Goal: Transaction & Acquisition: Purchase product/service

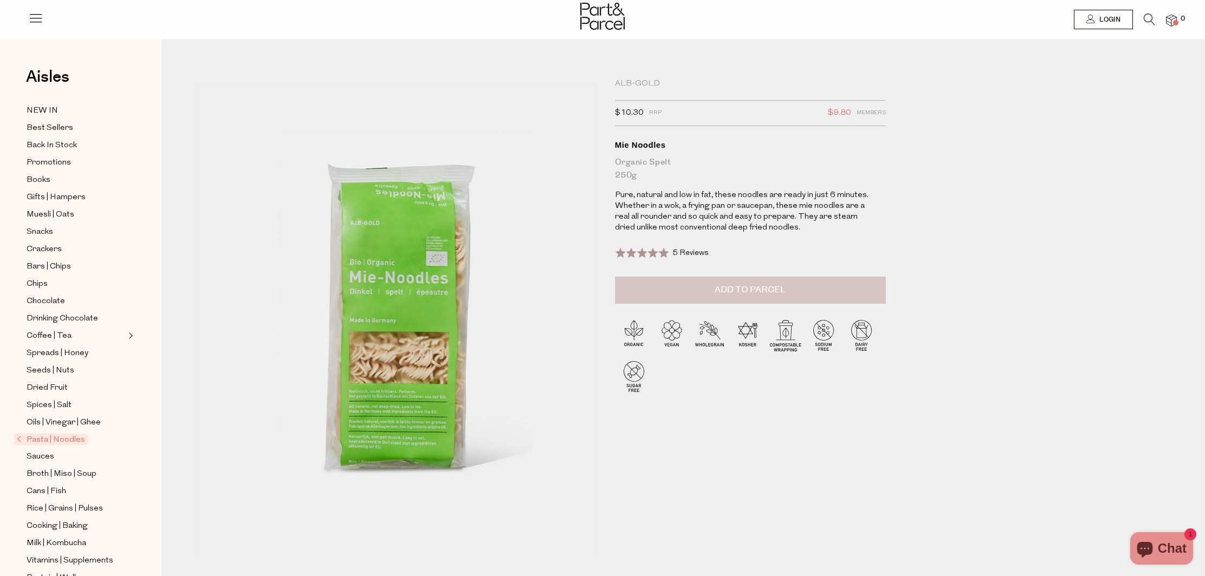
scroll to position [0, 2]
click at [756, 286] on span "Add to Parcel" at bounding box center [749, 289] width 71 height 12
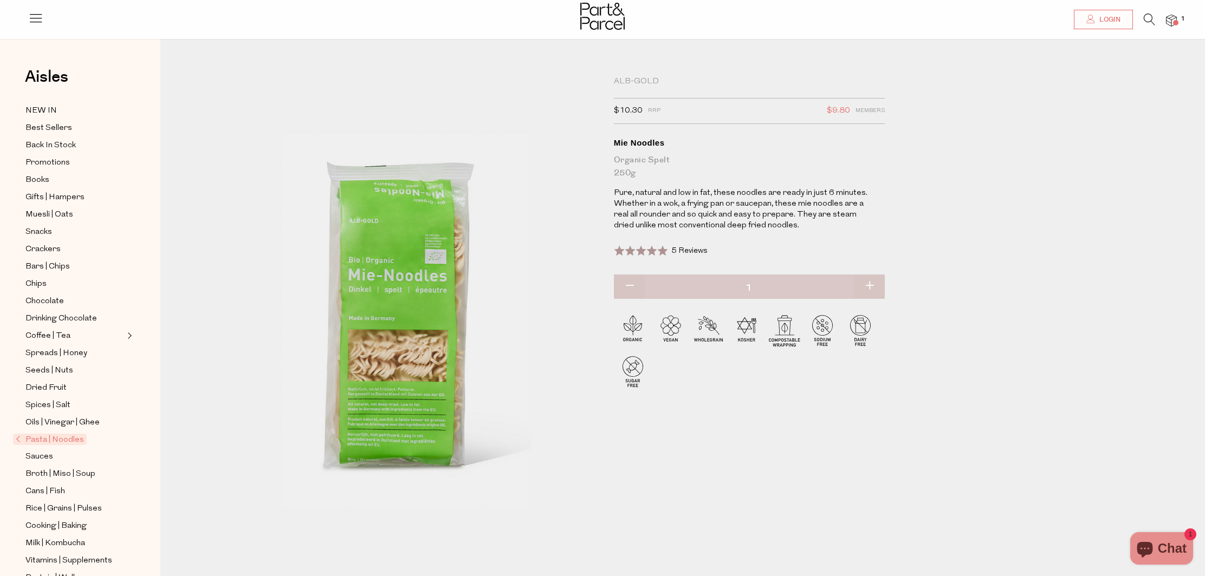
scroll to position [4, 2]
click at [865, 286] on button "button" at bounding box center [869, 285] width 31 height 24
type input "2"
click at [867, 284] on button "button" at bounding box center [869, 285] width 31 height 24
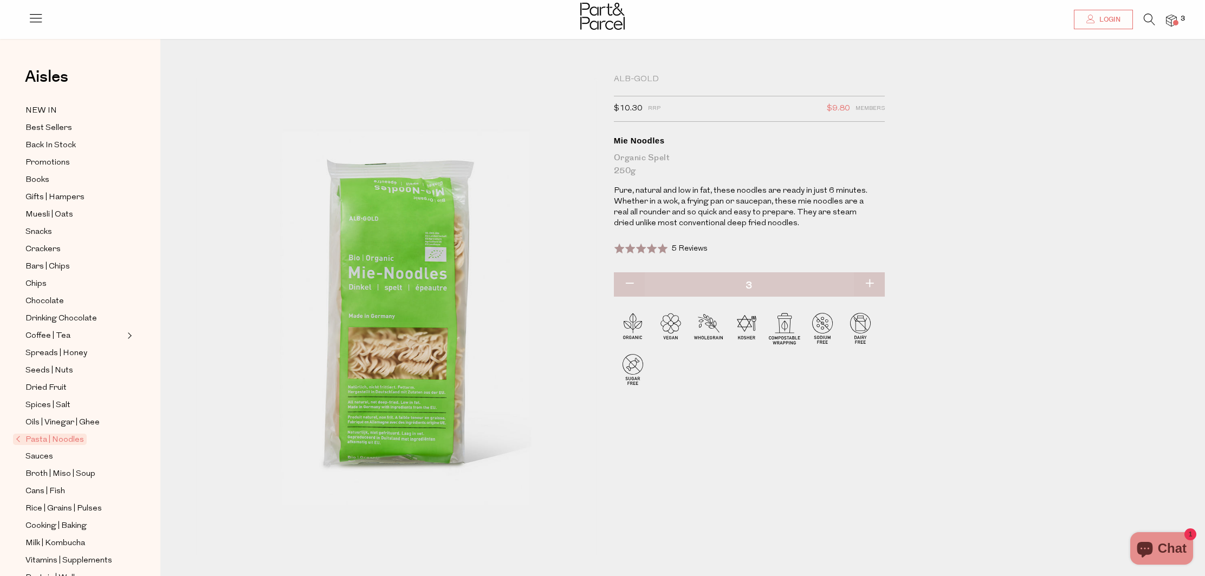
click at [867, 284] on button "button" at bounding box center [869, 285] width 31 height 24
type input "4"
click at [869, 284] on button "button" at bounding box center [869, 285] width 31 height 24
type input "5"
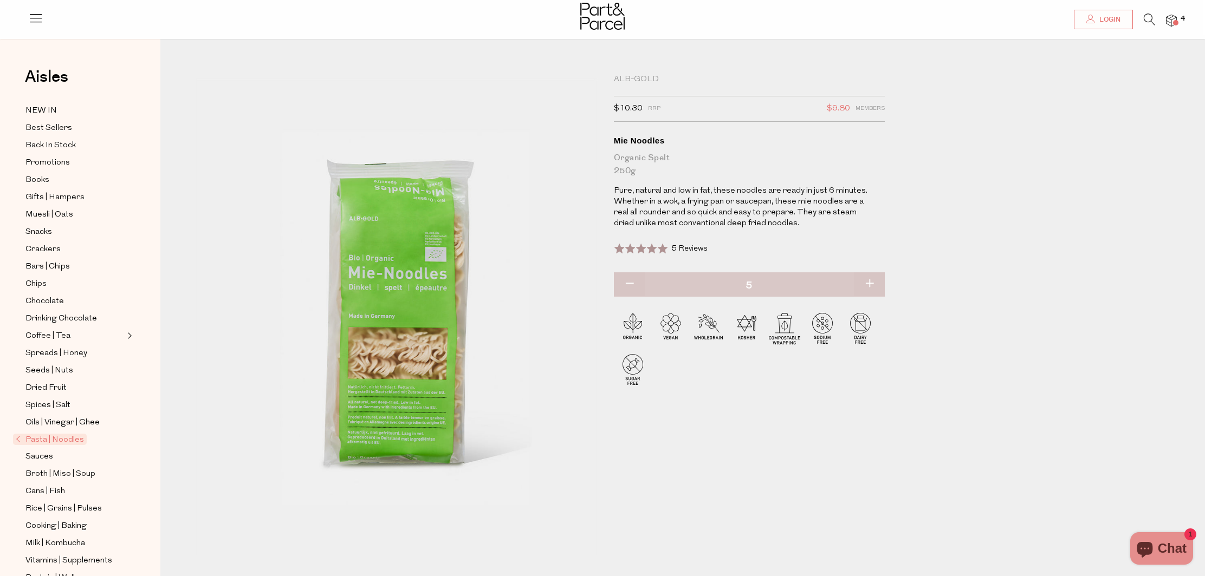
type input "5"
click at [869, 283] on button "button" at bounding box center [869, 287] width 31 height 24
type input "6"
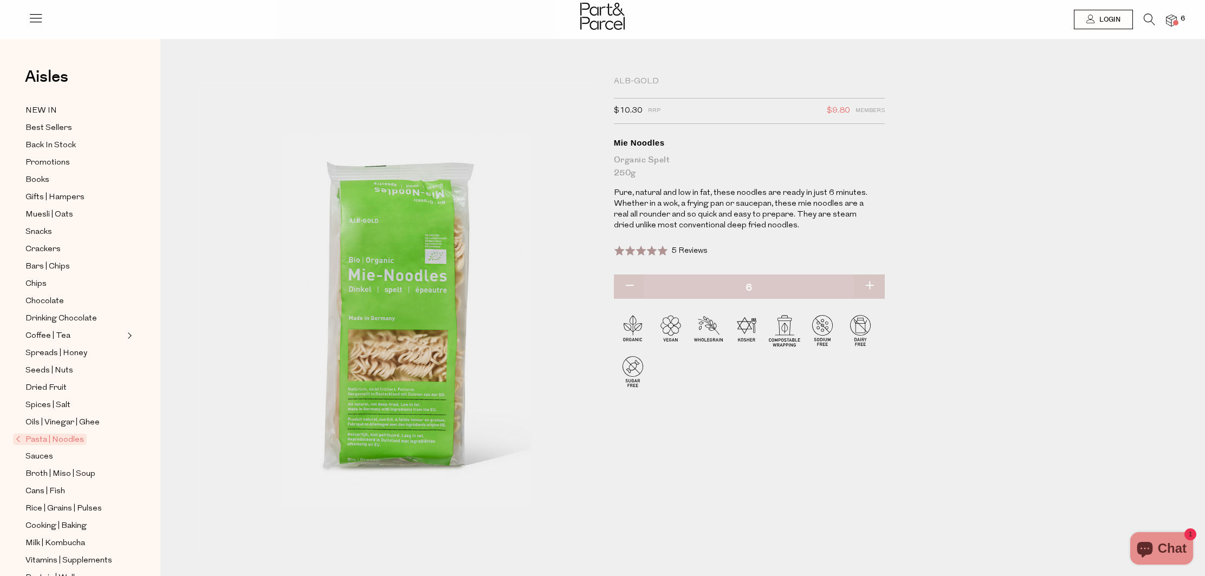
click at [868, 283] on button "button" at bounding box center [869, 287] width 31 height 24
type input "7"
click at [868, 283] on button "button" at bounding box center [869, 286] width 31 height 24
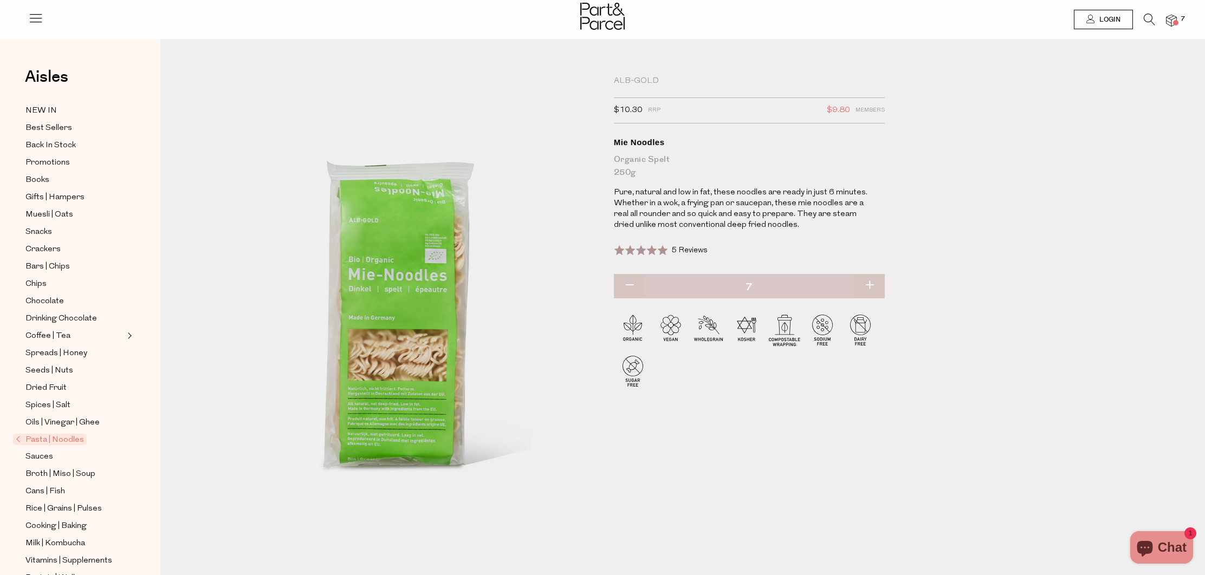
type input "8"
click at [48, 125] on span "Best Sellers" at bounding box center [48, 128] width 47 height 13
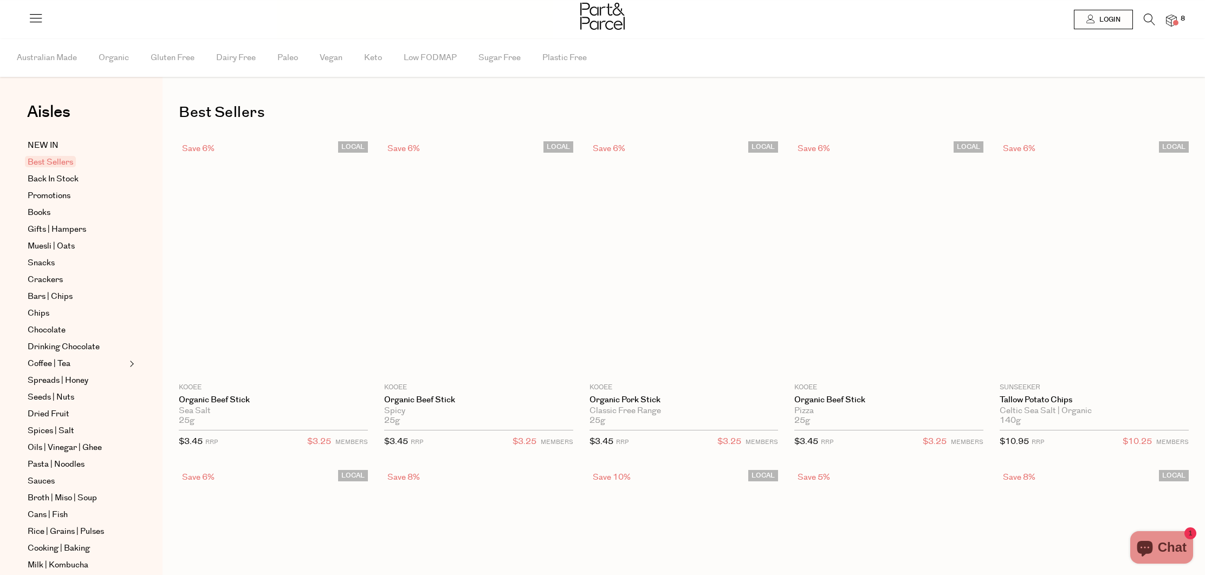
type input "8"
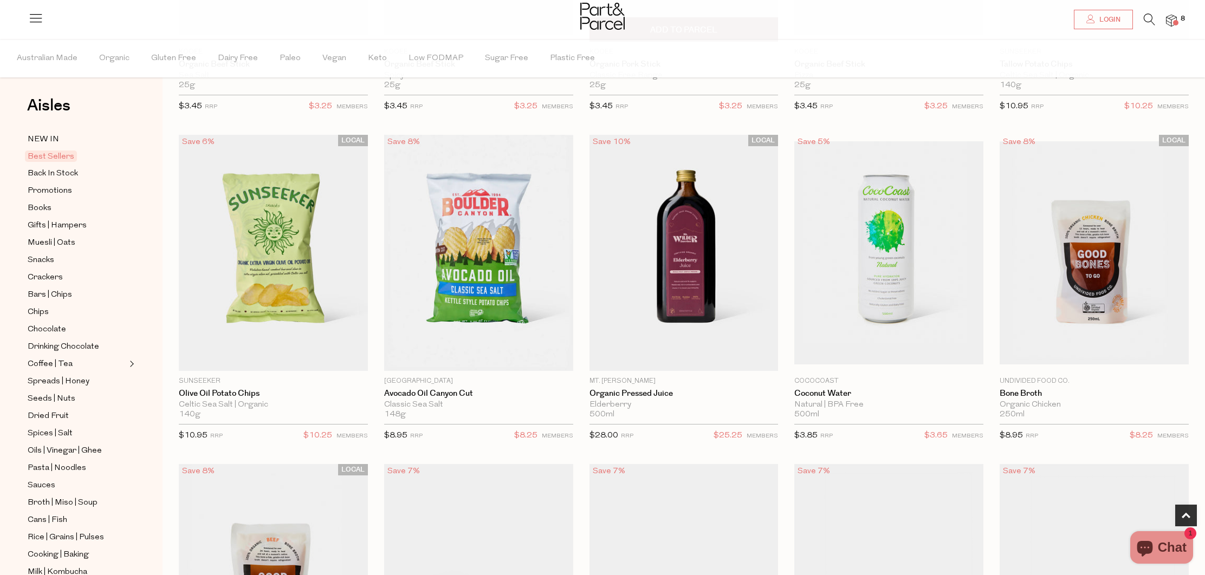
scroll to position [337, 0]
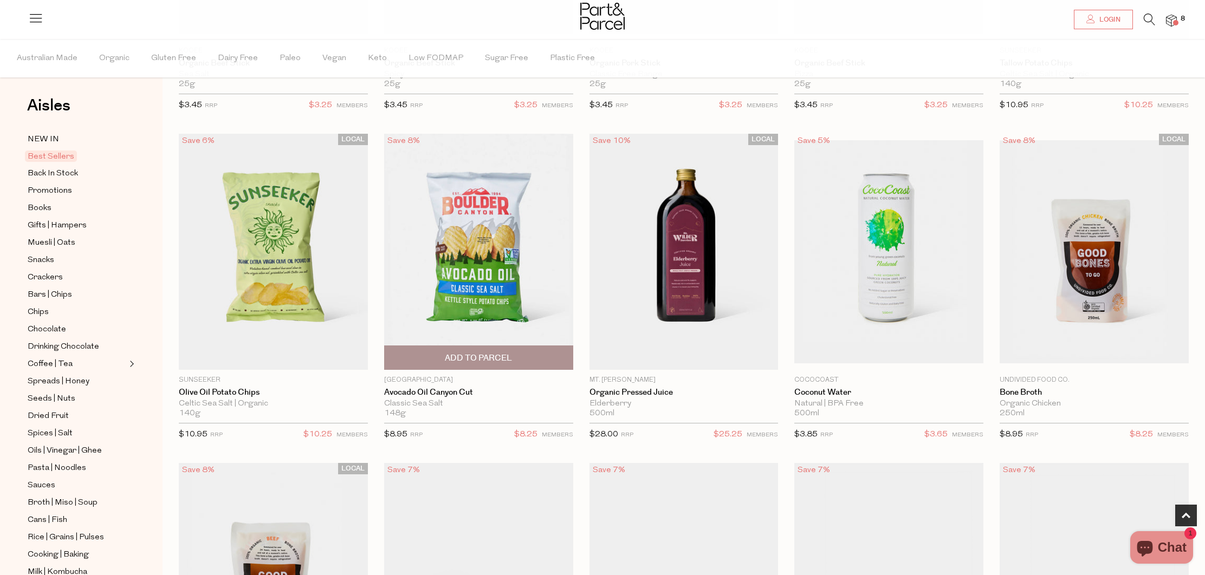
click at [496, 355] on span "Add To Parcel" at bounding box center [478, 358] width 67 height 11
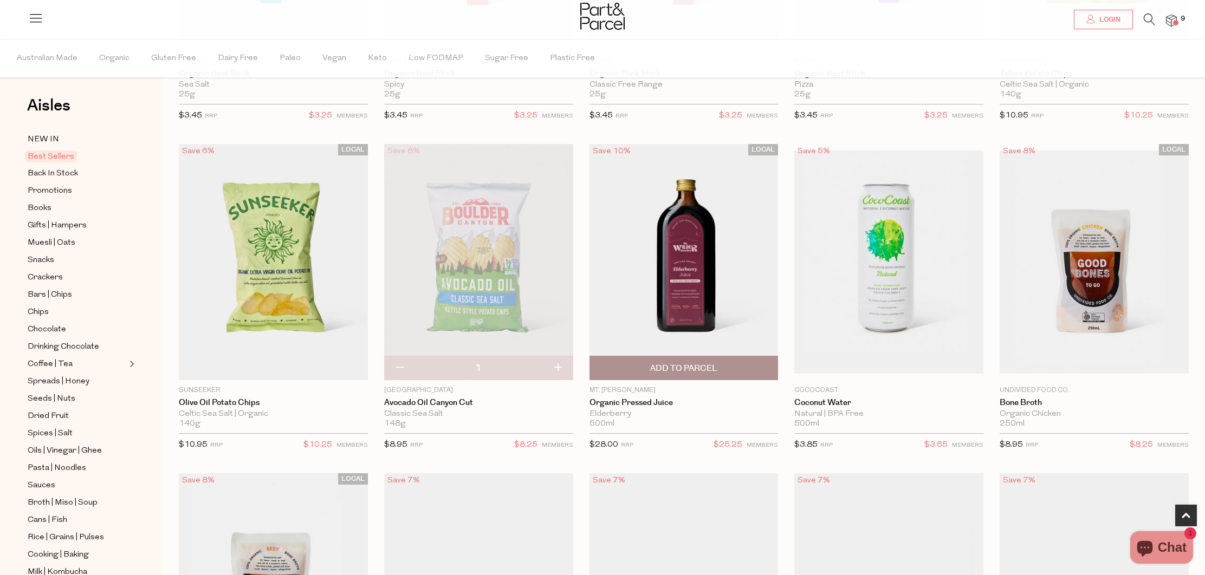
scroll to position [327, 1]
click at [662, 364] on span "Add To Parcel" at bounding box center [683, 368] width 67 height 11
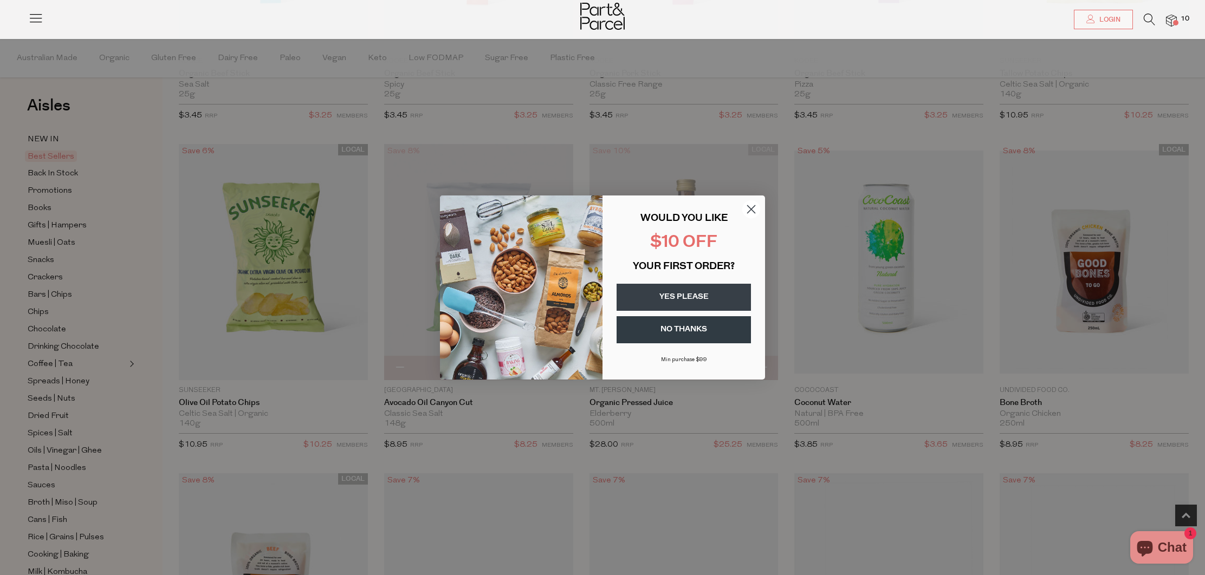
scroll to position [327, 0]
click at [755, 208] on circle "Close dialog" at bounding box center [751, 209] width 18 height 18
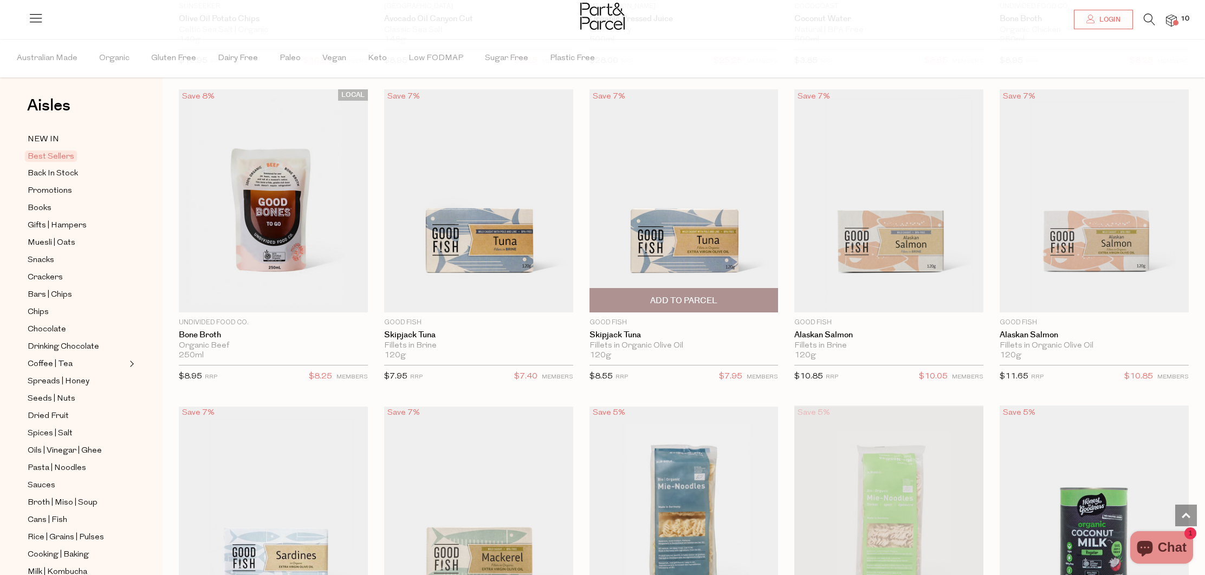
scroll to position [709, 0]
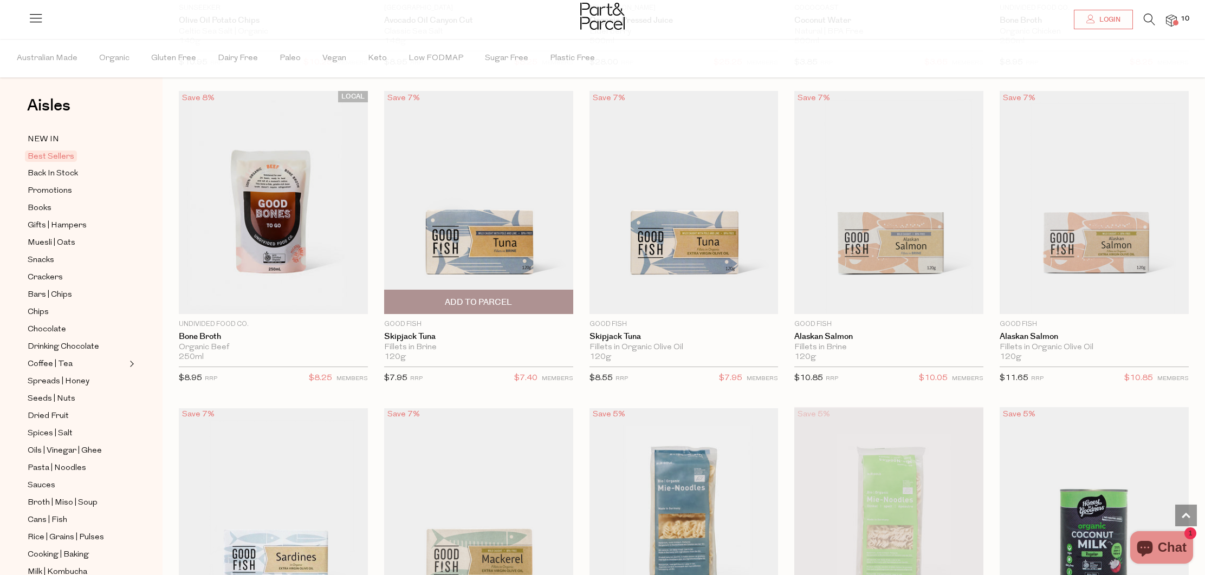
click at [454, 299] on span "Add To Parcel" at bounding box center [478, 302] width 67 height 11
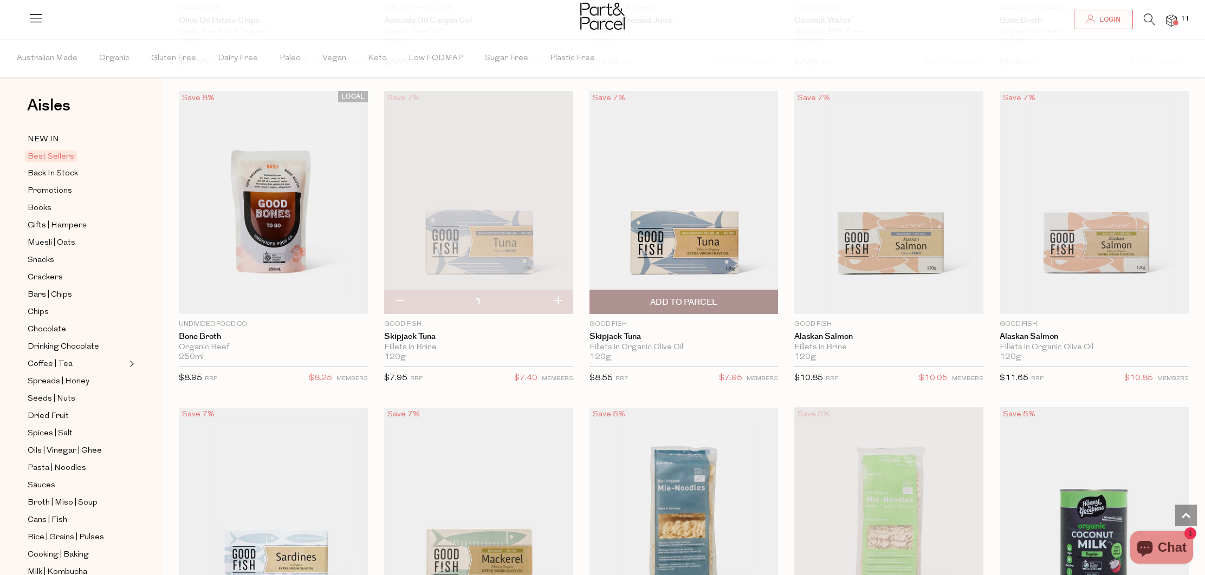
click at [679, 302] on span "Add To Parcel" at bounding box center [683, 302] width 67 height 11
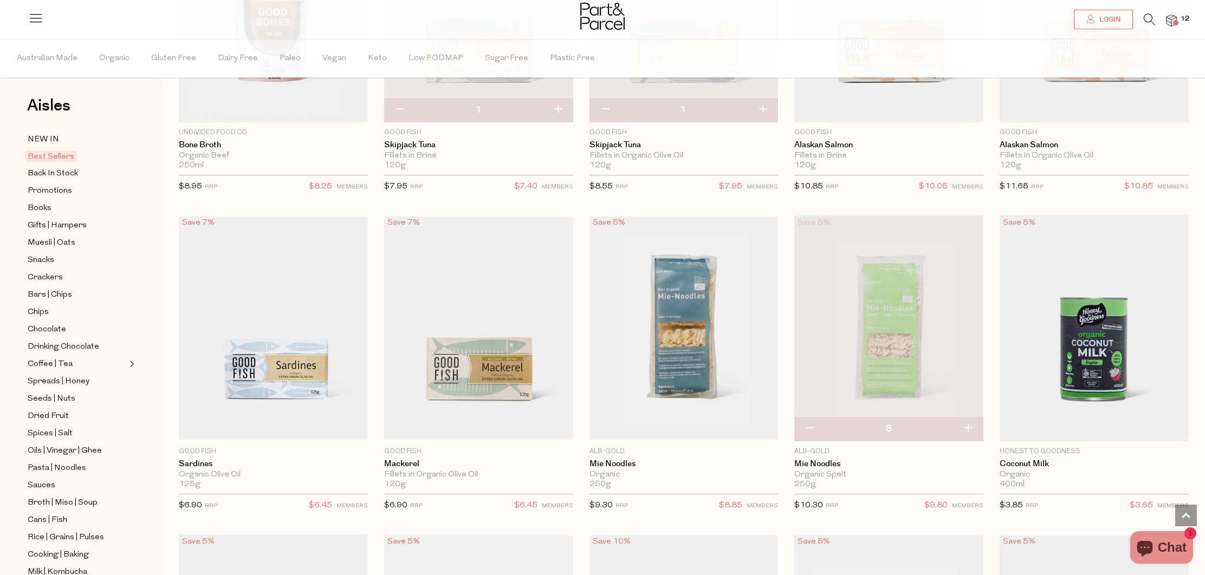
scroll to position [902, 0]
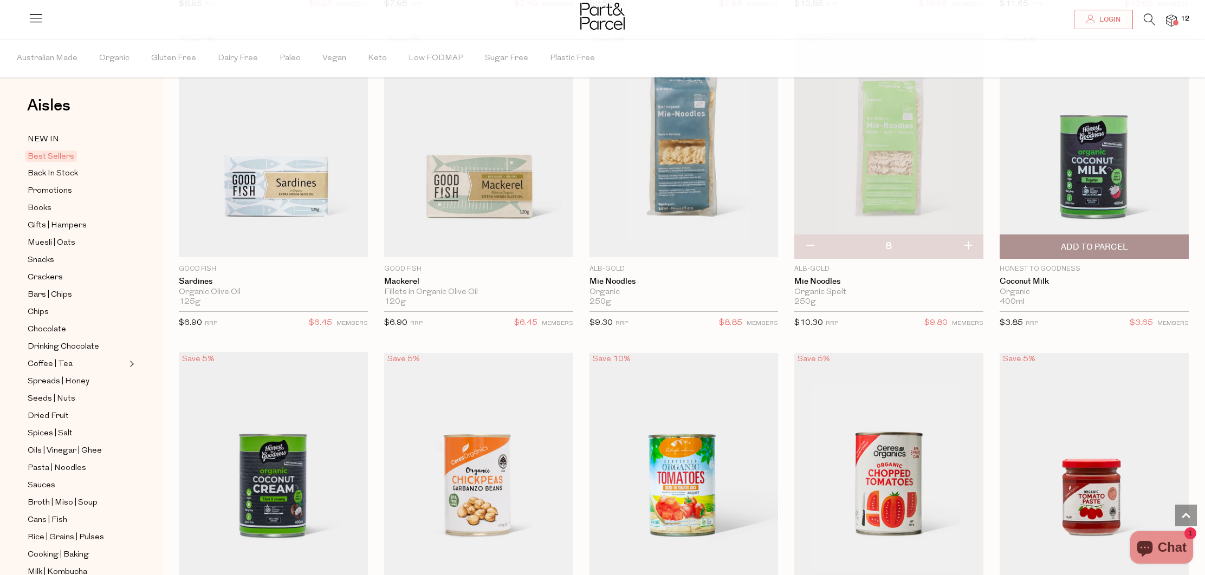
click at [1107, 249] on span "Add To Parcel" at bounding box center [1094, 247] width 67 height 11
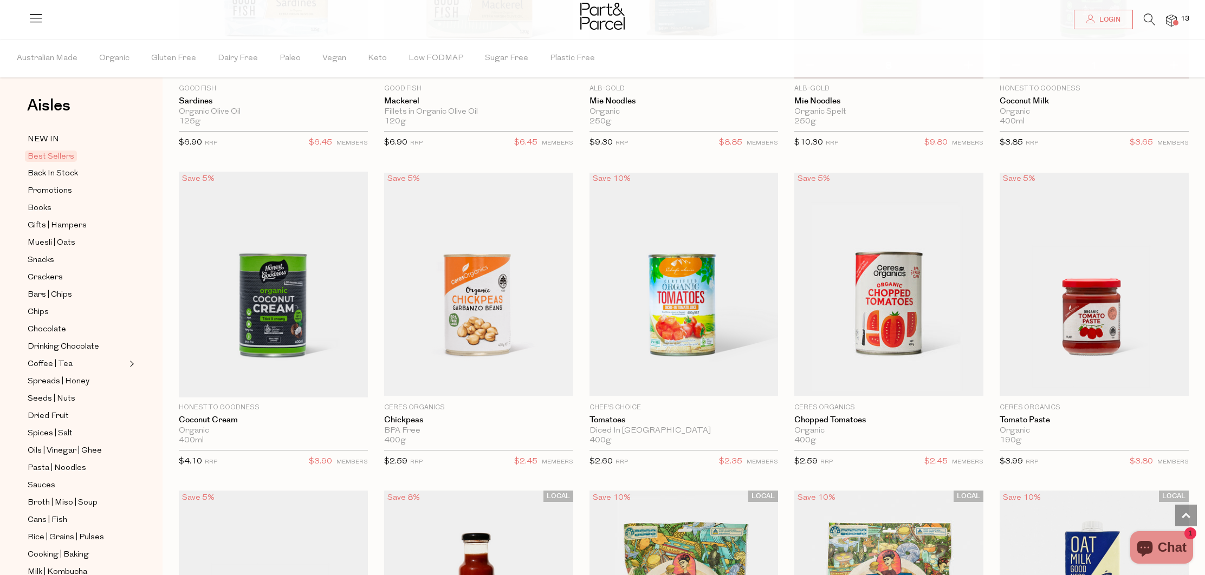
scroll to position [1272, 0]
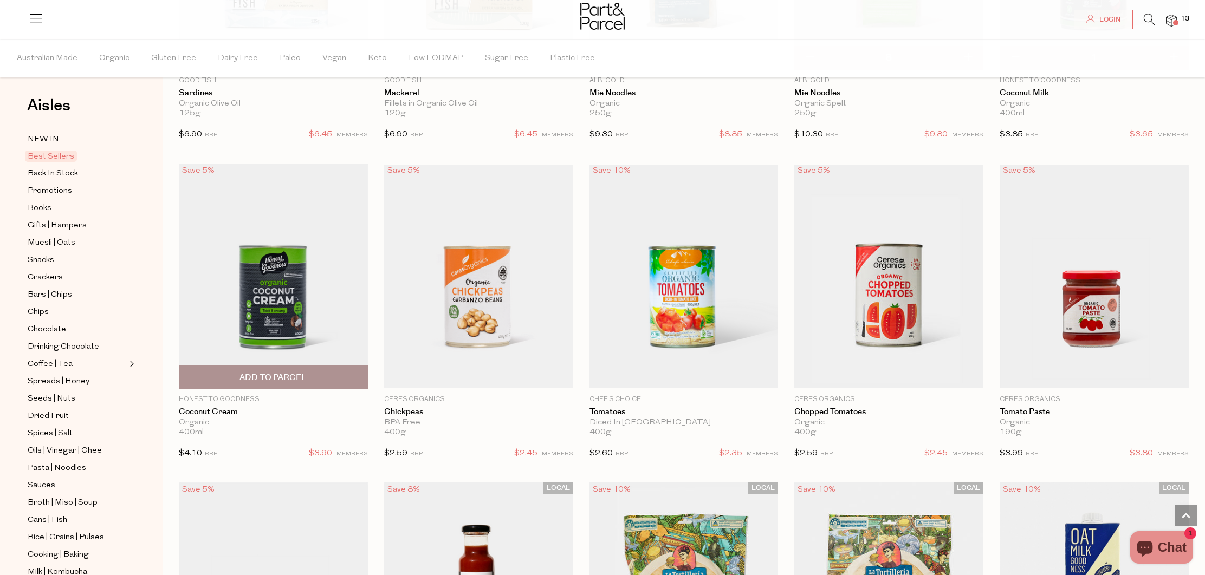
click at [270, 374] on span "Add To Parcel" at bounding box center [272, 377] width 67 height 11
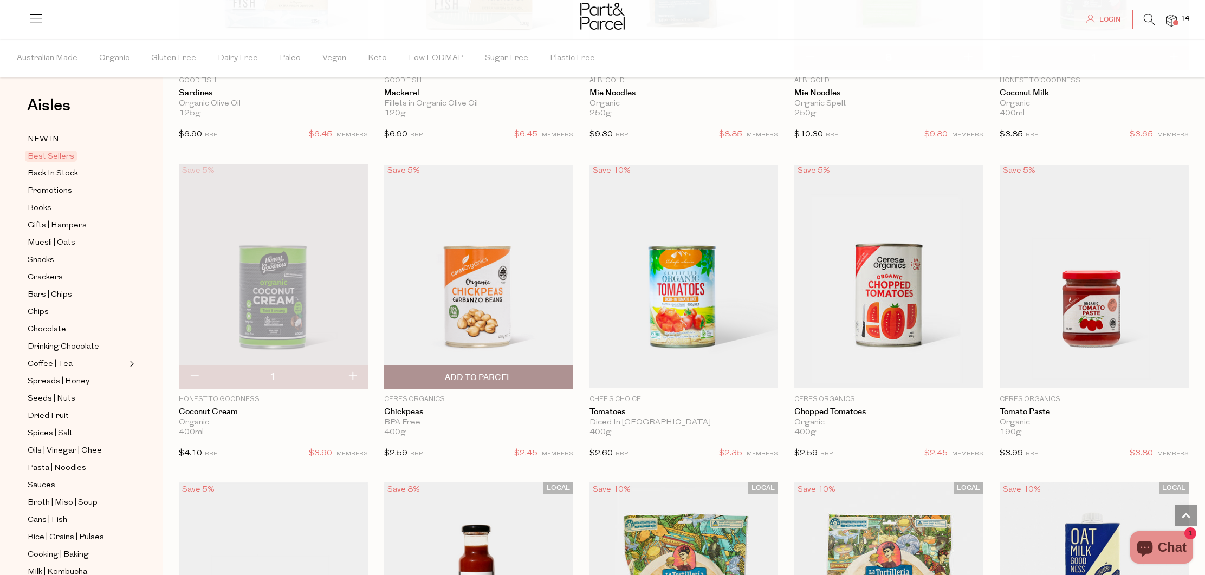
click at [444, 367] on span "Add To Parcel" at bounding box center [478, 377] width 183 height 23
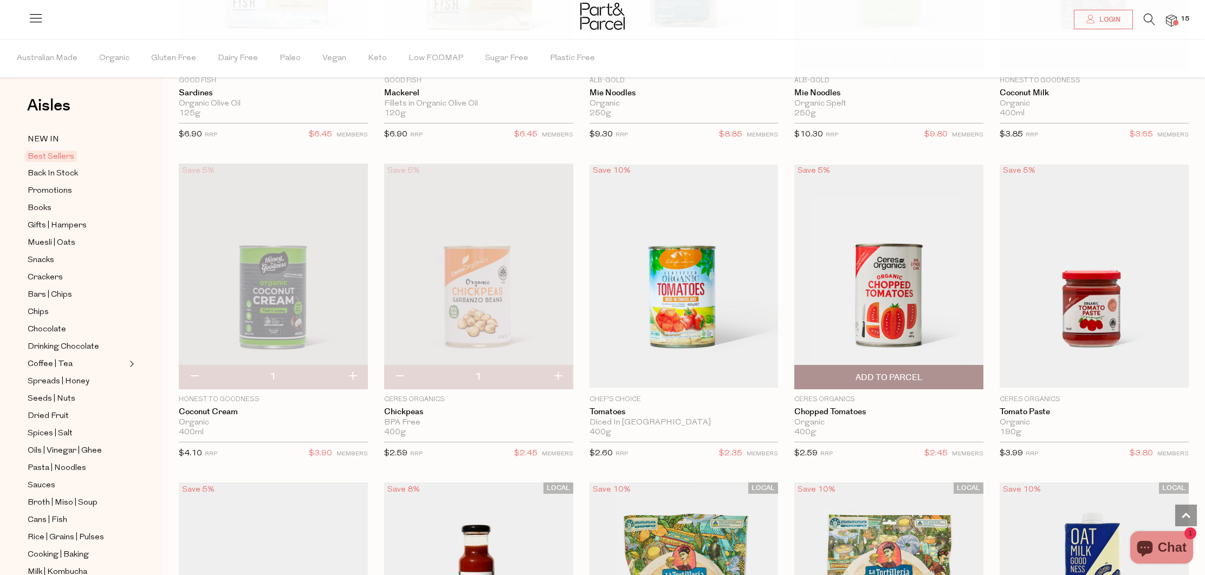
click at [848, 372] on span "Add To Parcel" at bounding box center [889, 377] width 183 height 23
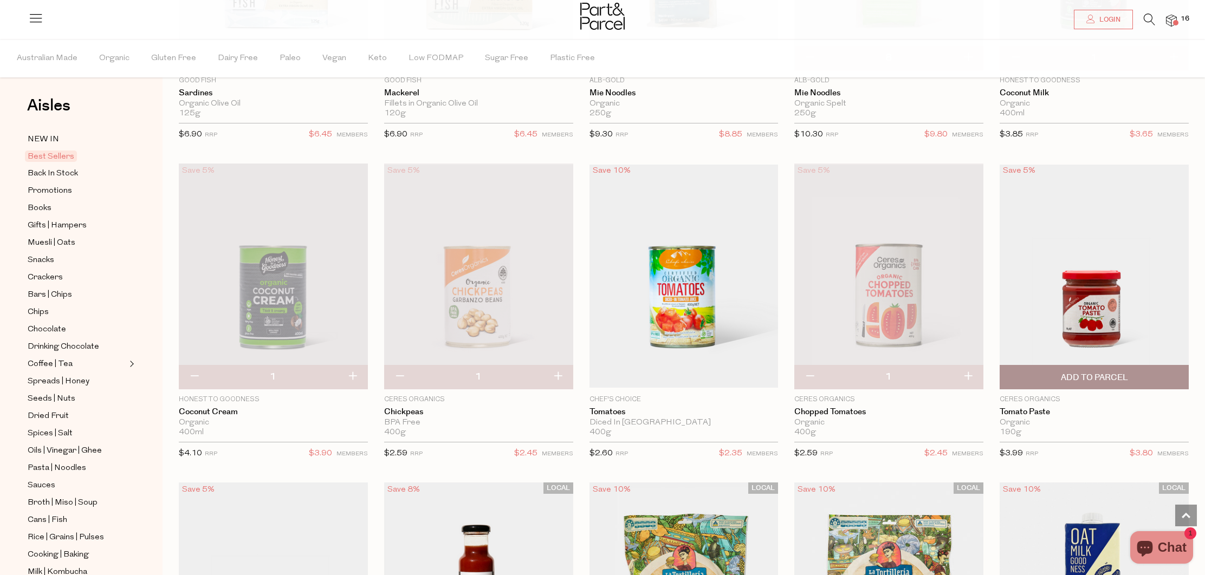
click at [1065, 372] on span "Add To Parcel" at bounding box center [1094, 377] width 67 height 11
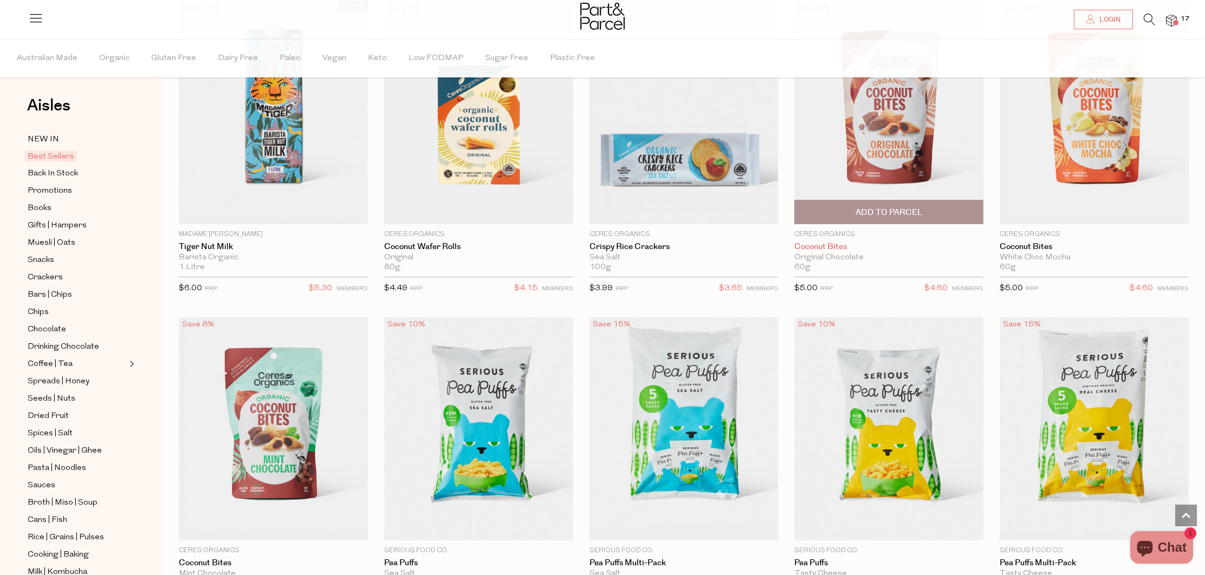
scroll to position [2082, 0]
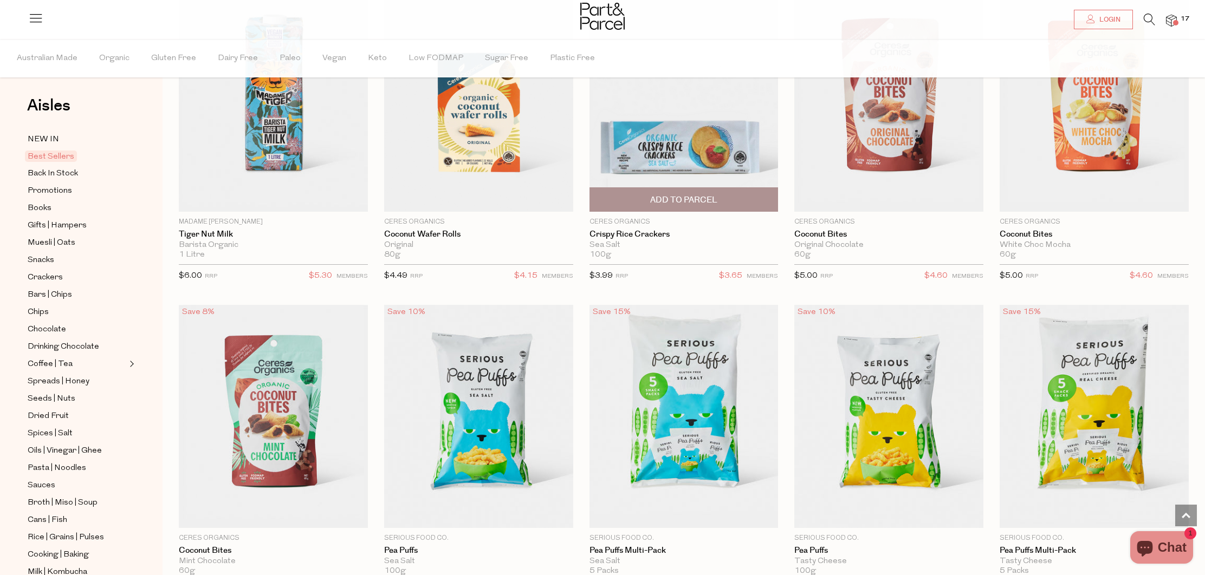
click at [700, 195] on span "Add To Parcel" at bounding box center [683, 200] width 67 height 11
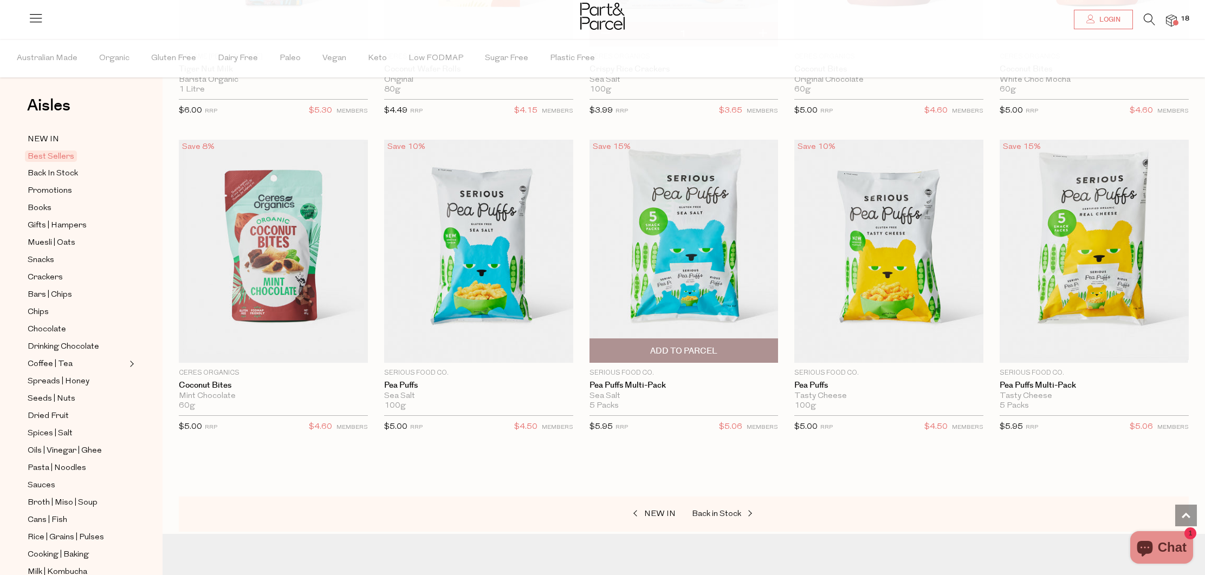
scroll to position [2249, 1]
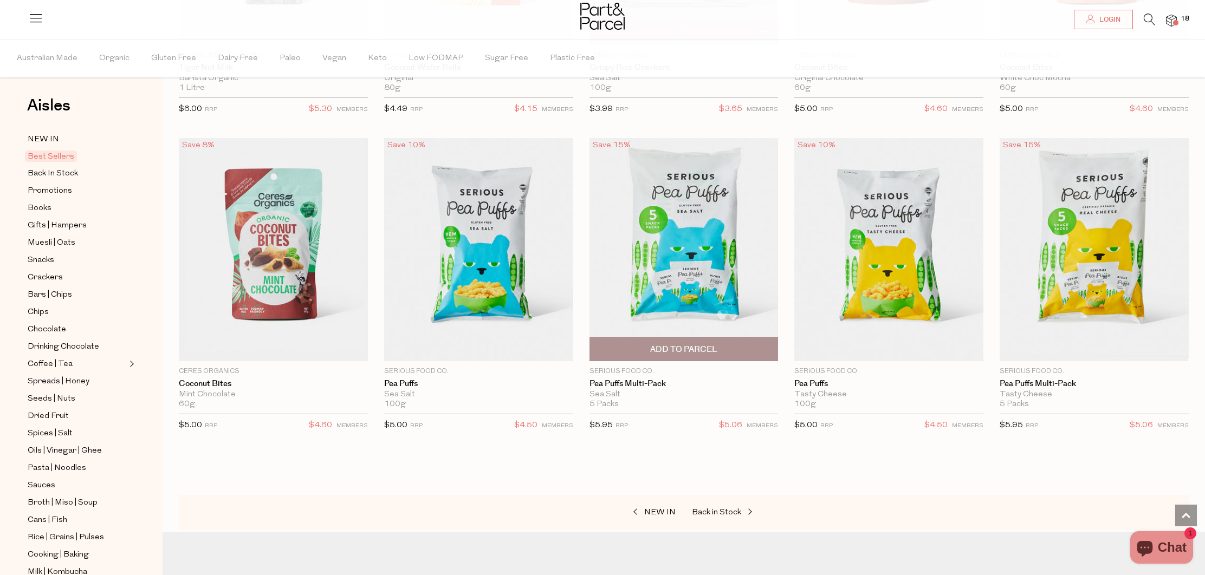
click at [660, 344] on span "Add To Parcel" at bounding box center [683, 349] width 67 height 11
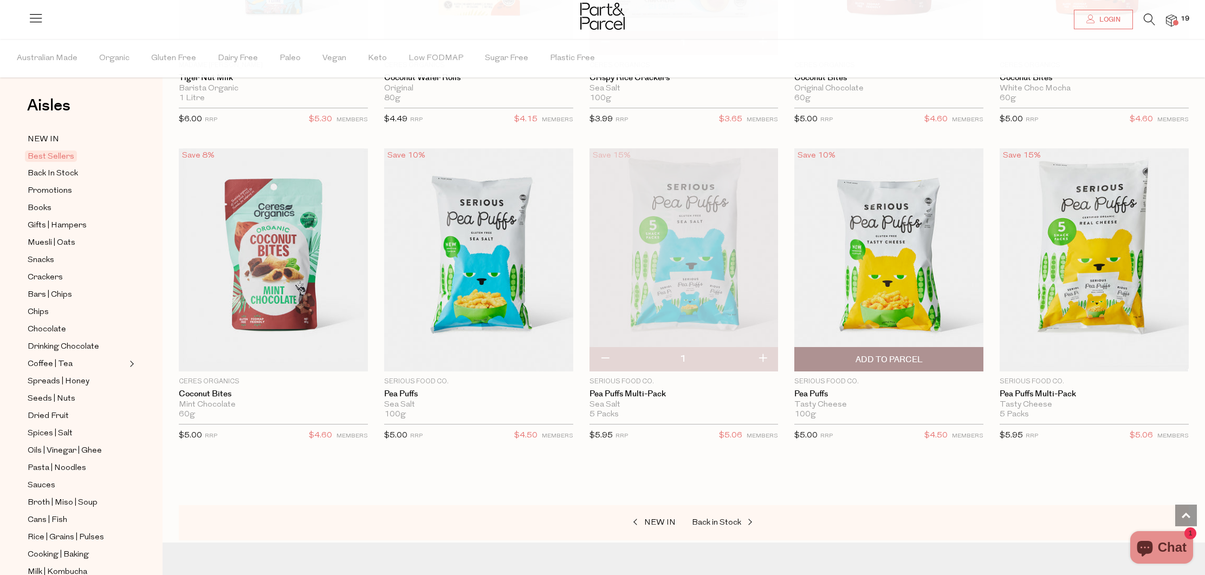
scroll to position [2240, 1]
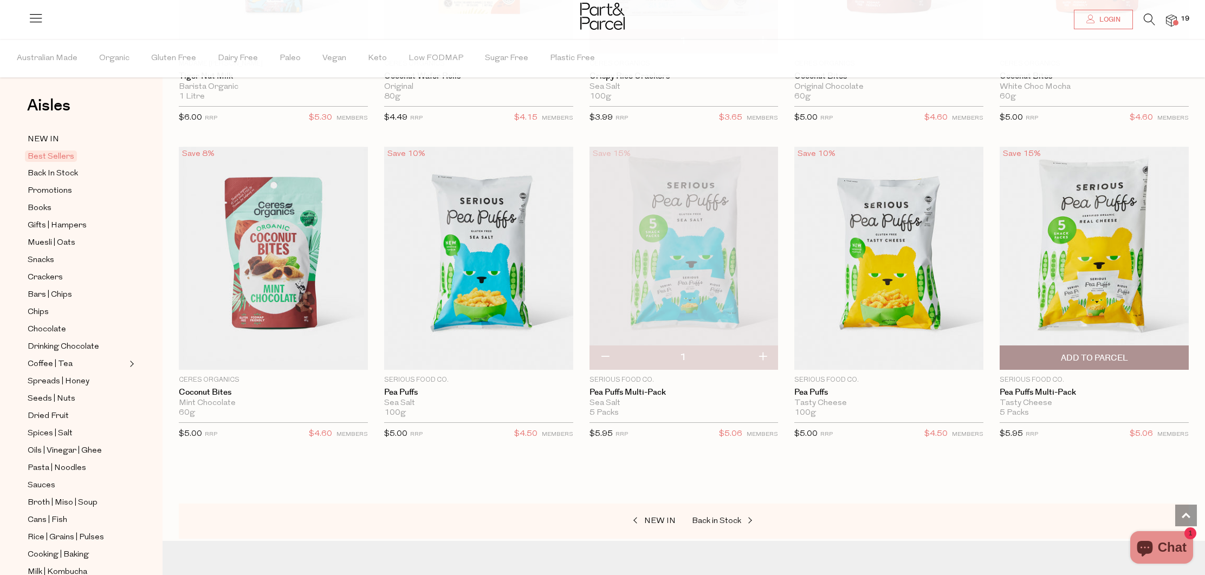
click at [1061, 354] on span "Add To Parcel" at bounding box center [1094, 358] width 67 height 11
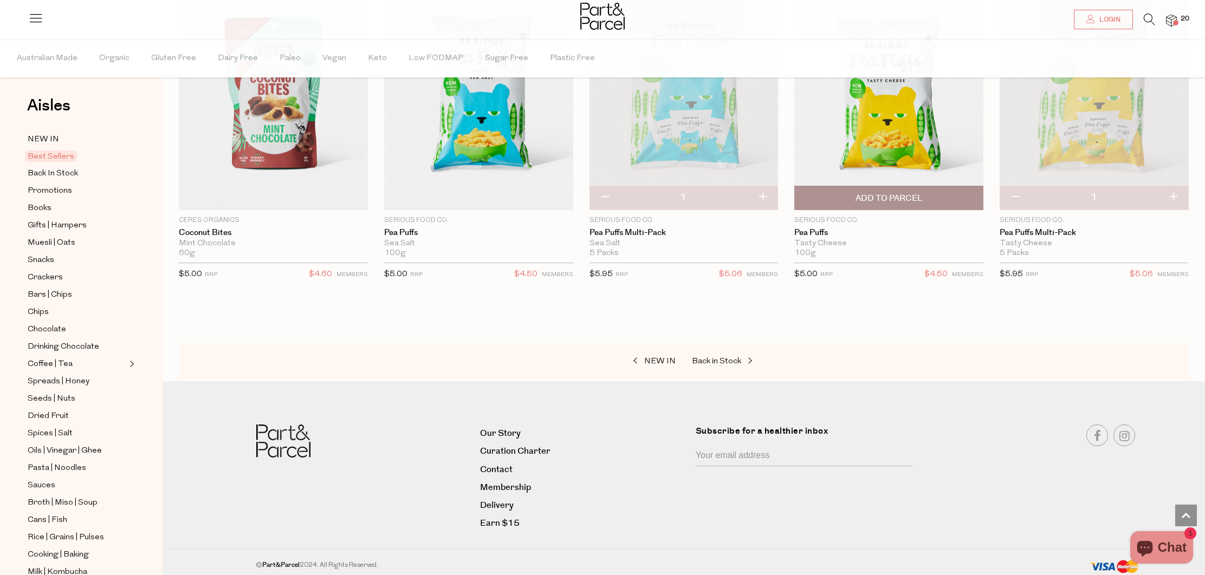
scroll to position [2400, 0]
click at [666, 358] on span "NEW IN" at bounding box center [659, 362] width 31 height 8
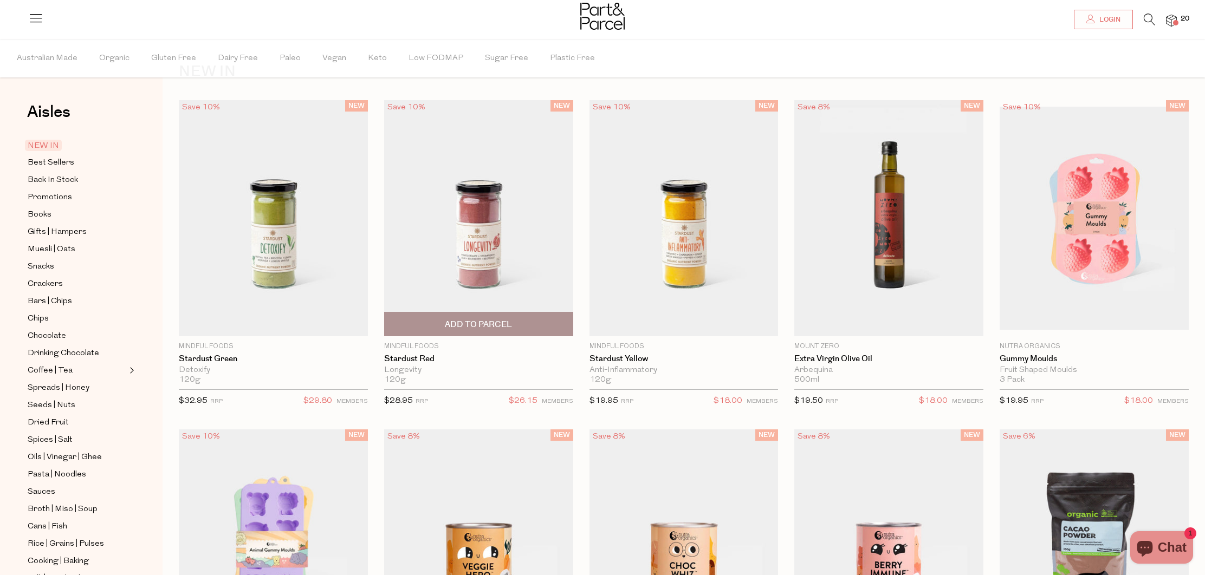
scroll to position [41, 1]
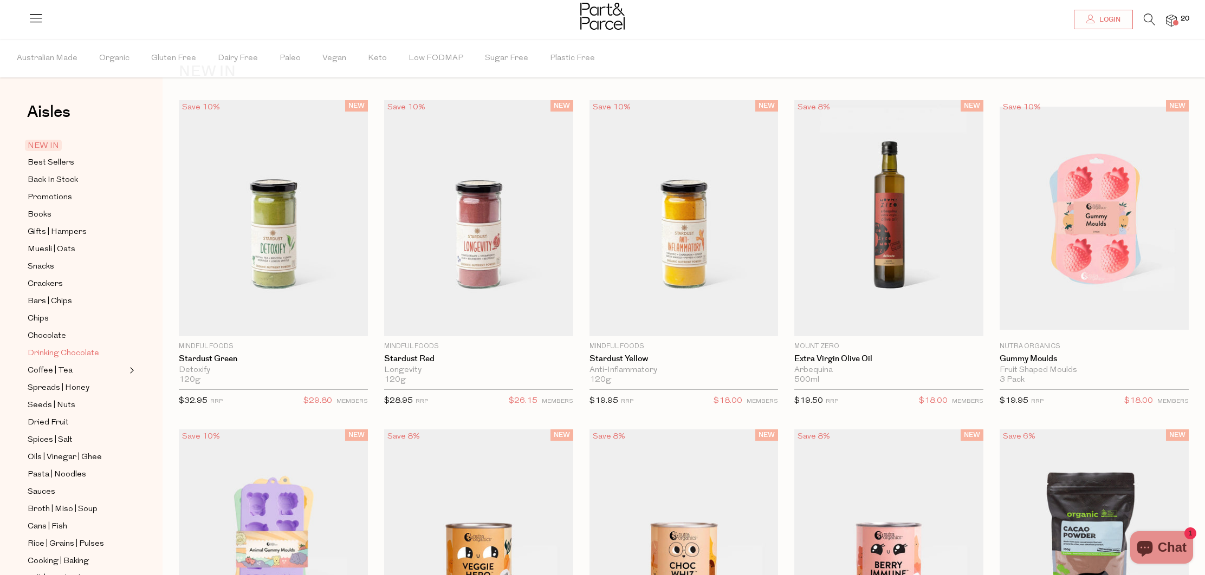
click at [84, 353] on span "Drinking Chocolate" at bounding box center [64, 353] width 72 height 13
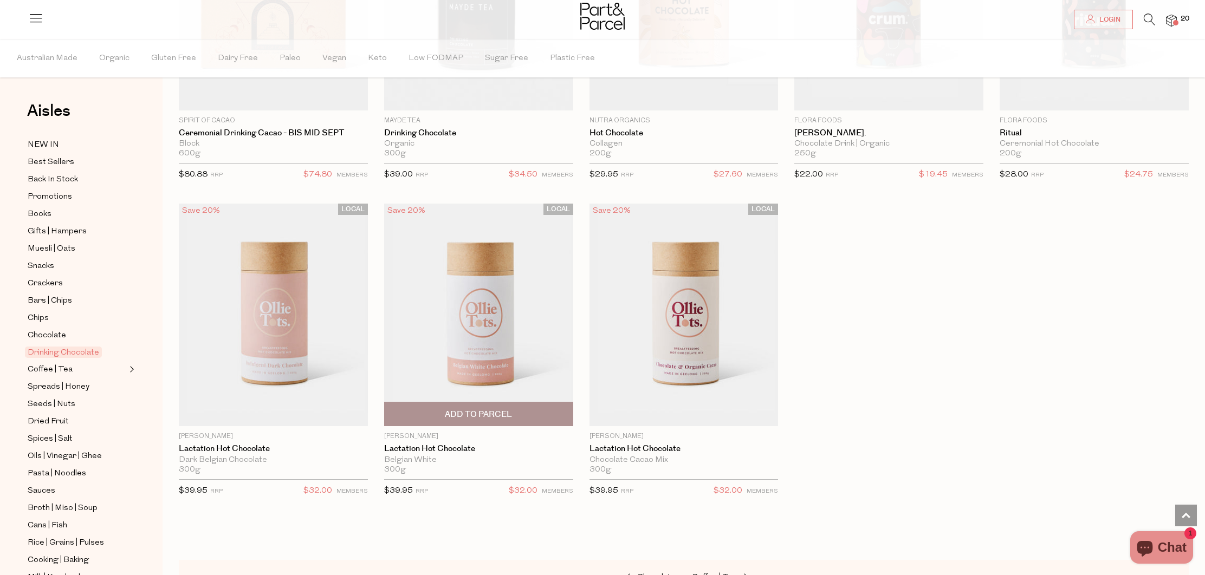
scroll to position [915, 0]
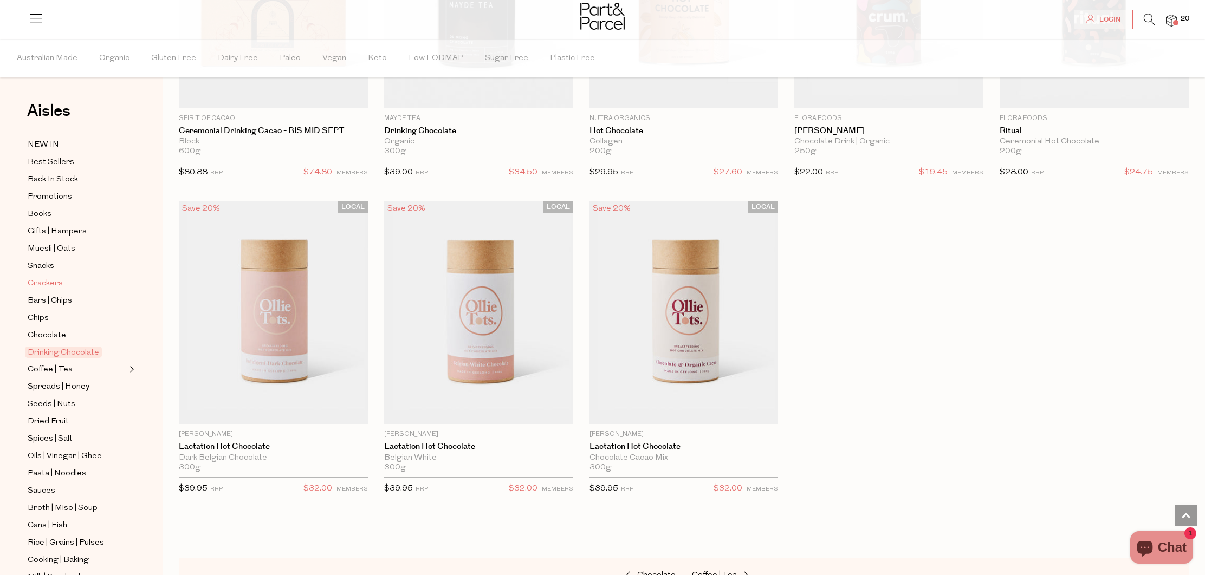
click at [54, 283] on span "Crackers" at bounding box center [45, 283] width 35 height 13
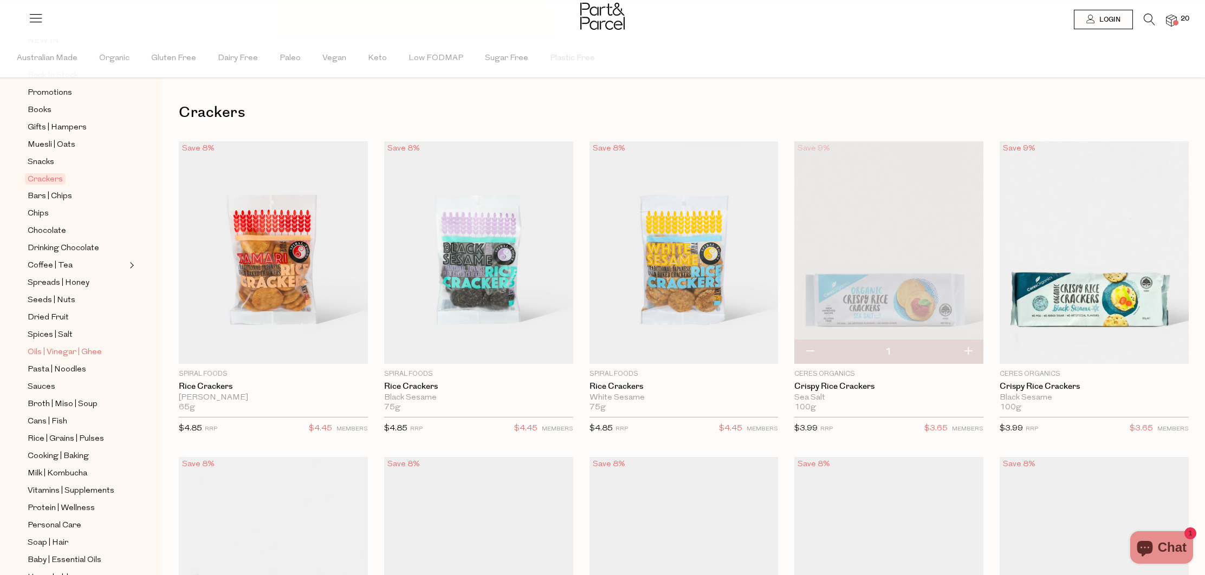
scroll to position [109, 0]
click at [76, 367] on span "Pasta | Noodles" at bounding box center [57, 366] width 59 height 13
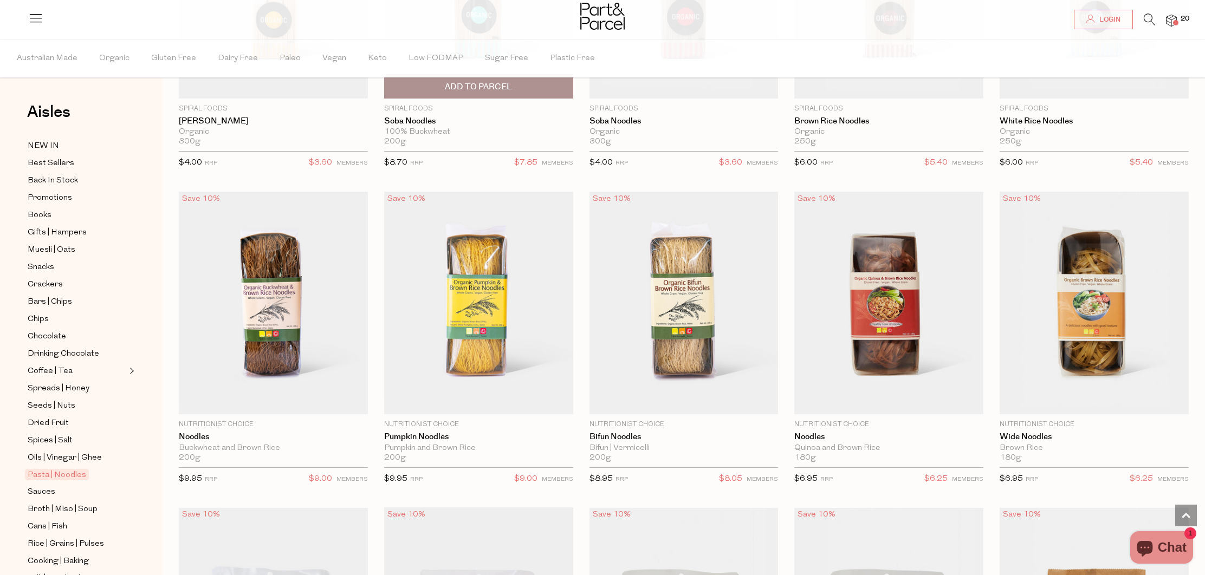
scroll to position [2493, 0]
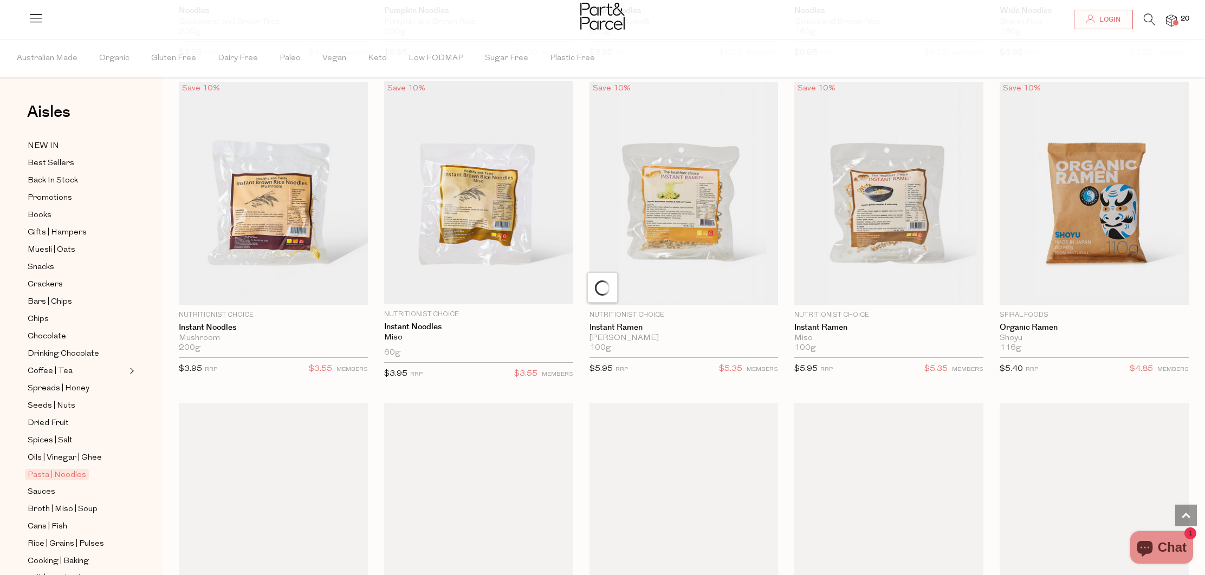
scroll to position [2924, 0]
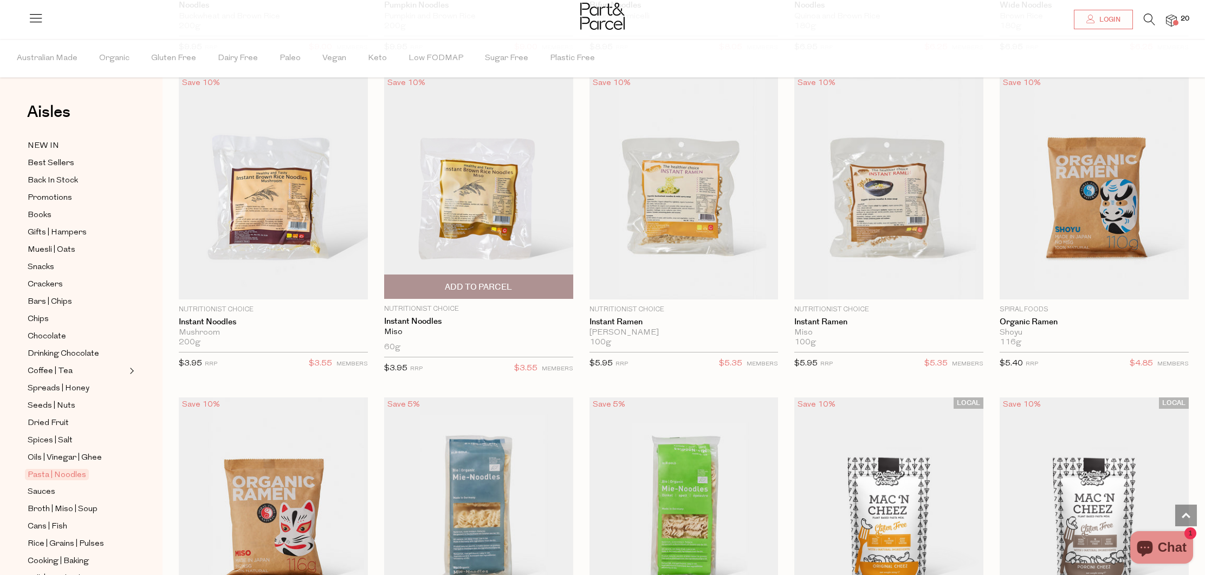
type input "8"
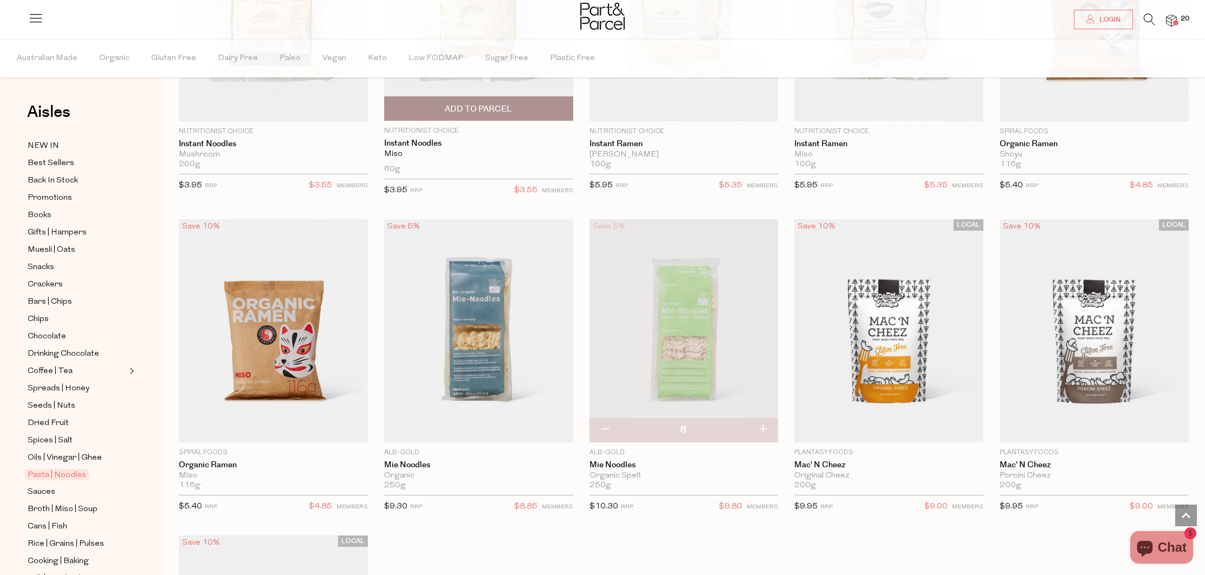
scroll to position [3104, 0]
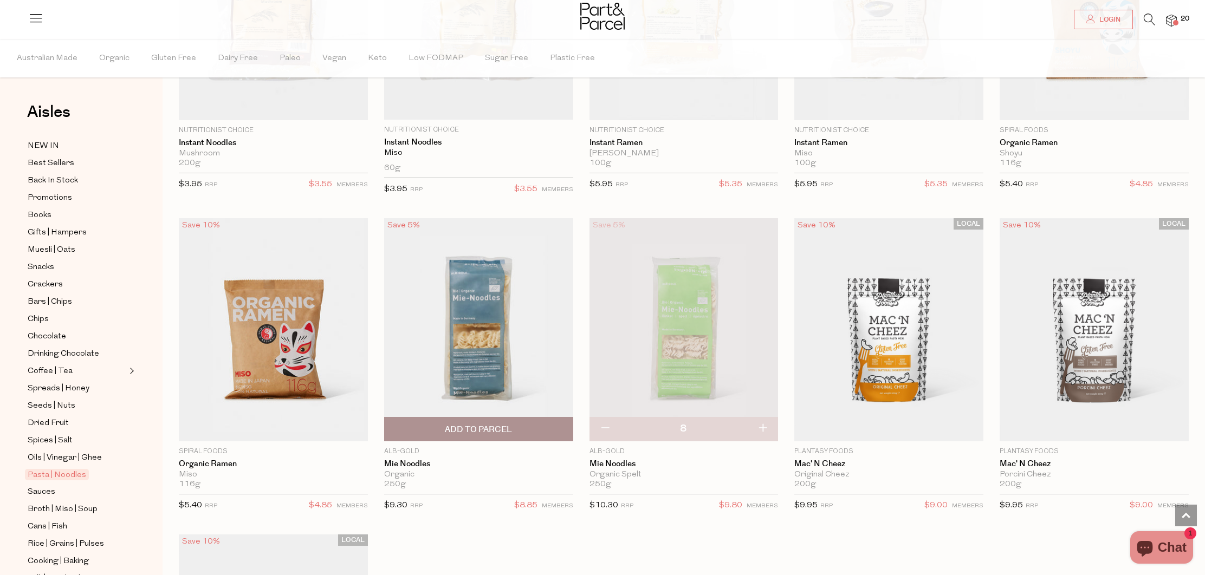
click at [484, 424] on span "Add To Parcel" at bounding box center [478, 429] width 67 height 11
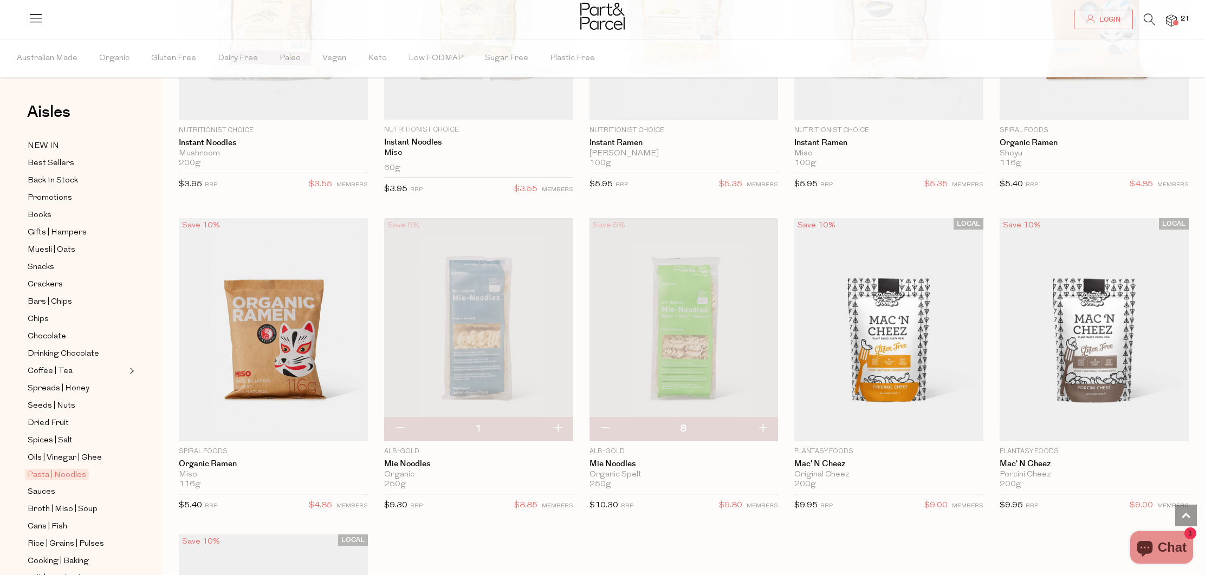
click at [561, 421] on button "button" at bounding box center [557, 429] width 31 height 24
type input "2"
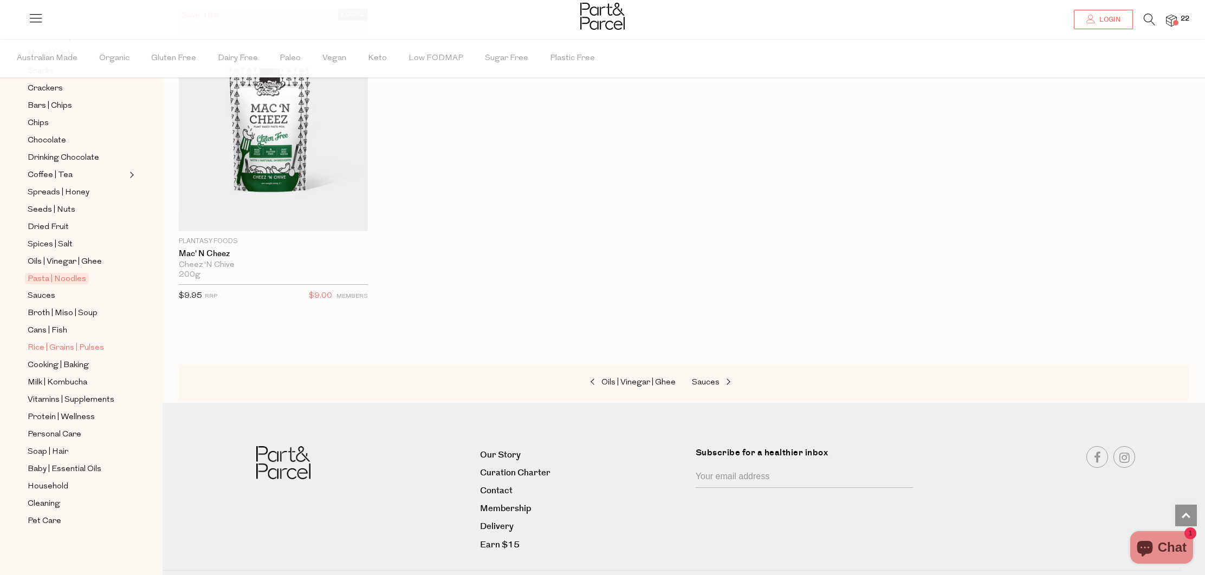
scroll to position [196, 0]
click at [83, 466] on span "Baby | Essential Oils" at bounding box center [65, 469] width 74 height 13
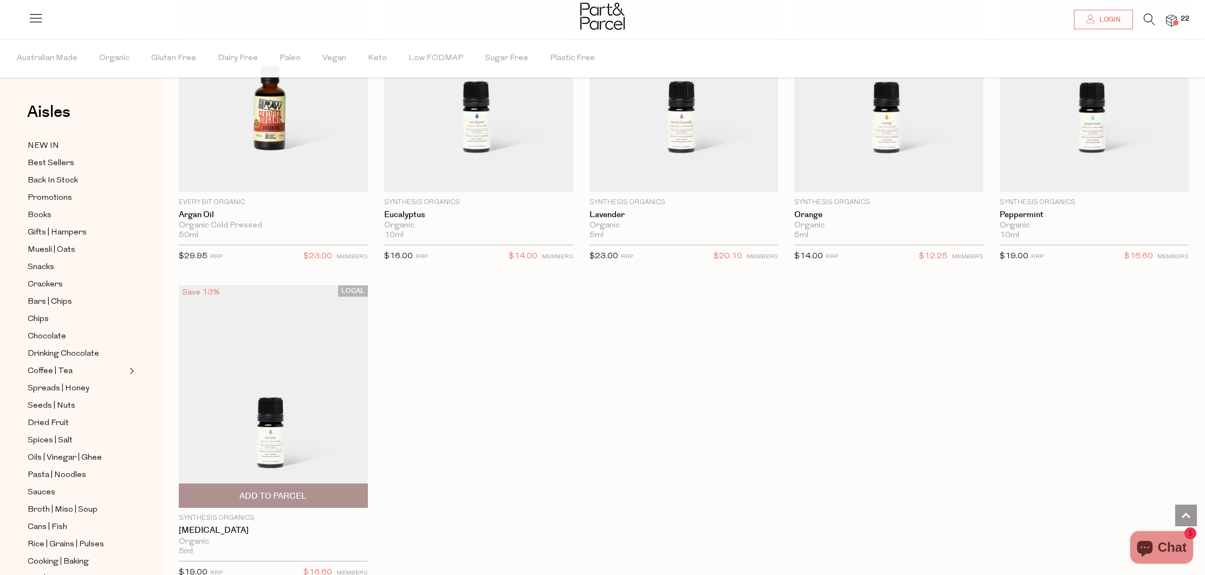
scroll to position [805, 0]
click at [76, 391] on span "Spreads | Honey" at bounding box center [59, 389] width 62 height 13
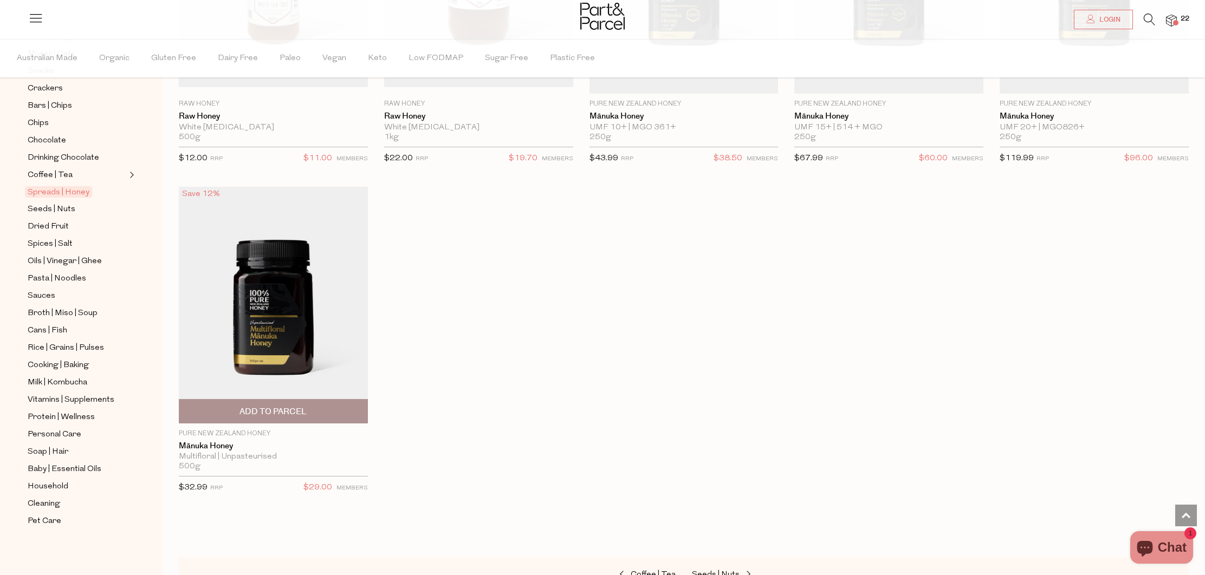
scroll to position [2813, 1]
click at [54, 349] on span "Rice | Grains | Pulses" at bounding box center [66, 348] width 76 height 13
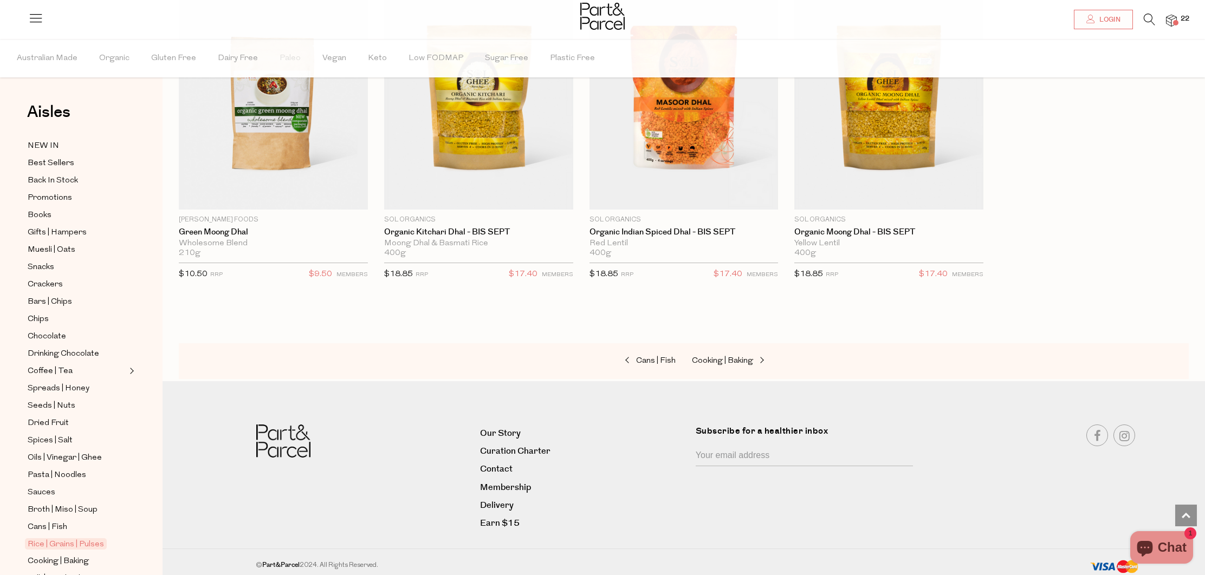
scroll to position [2394, 0]
click at [53, 418] on span "Dried Fruit" at bounding box center [48, 423] width 41 height 13
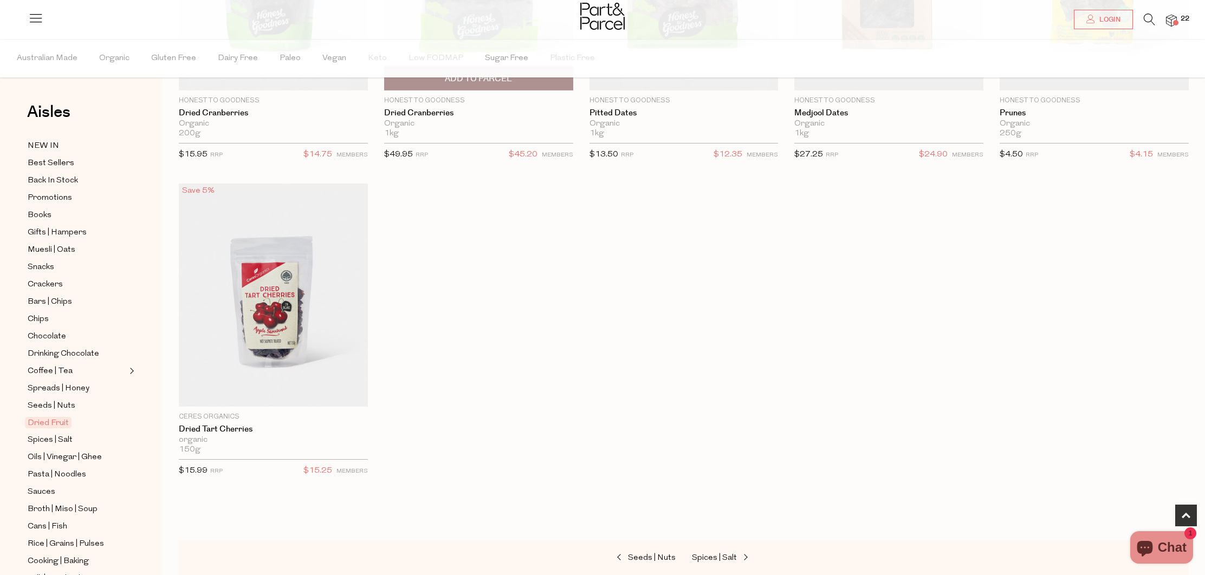
scroll to position [591, 0]
click at [67, 455] on span "Oils | Vinegar | Ghee" at bounding box center [65, 457] width 74 height 13
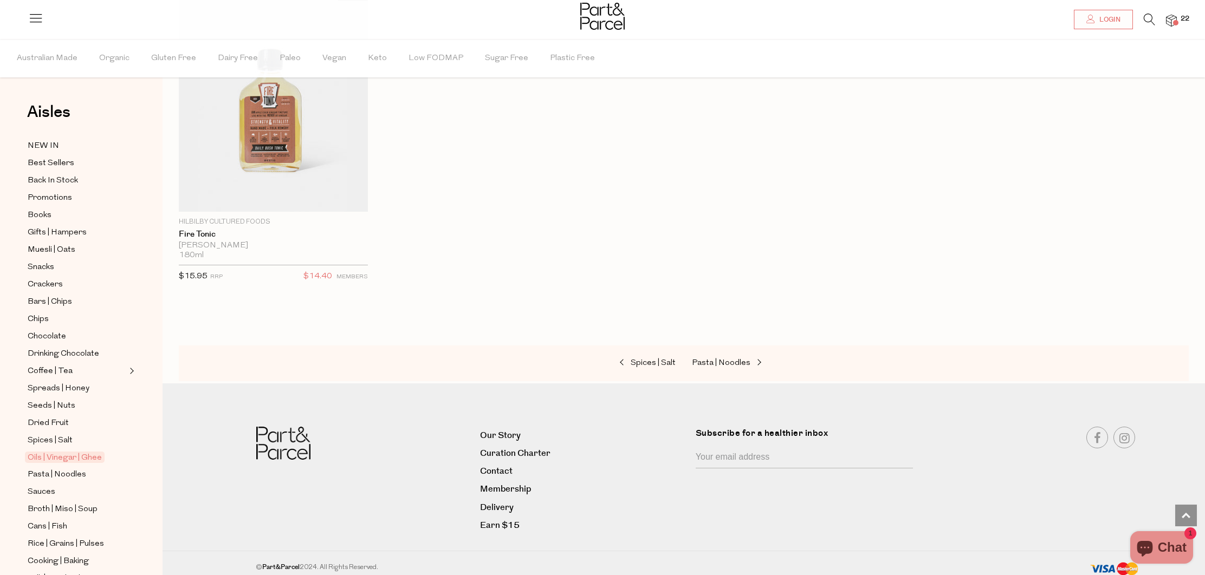
scroll to position [3031, 0]
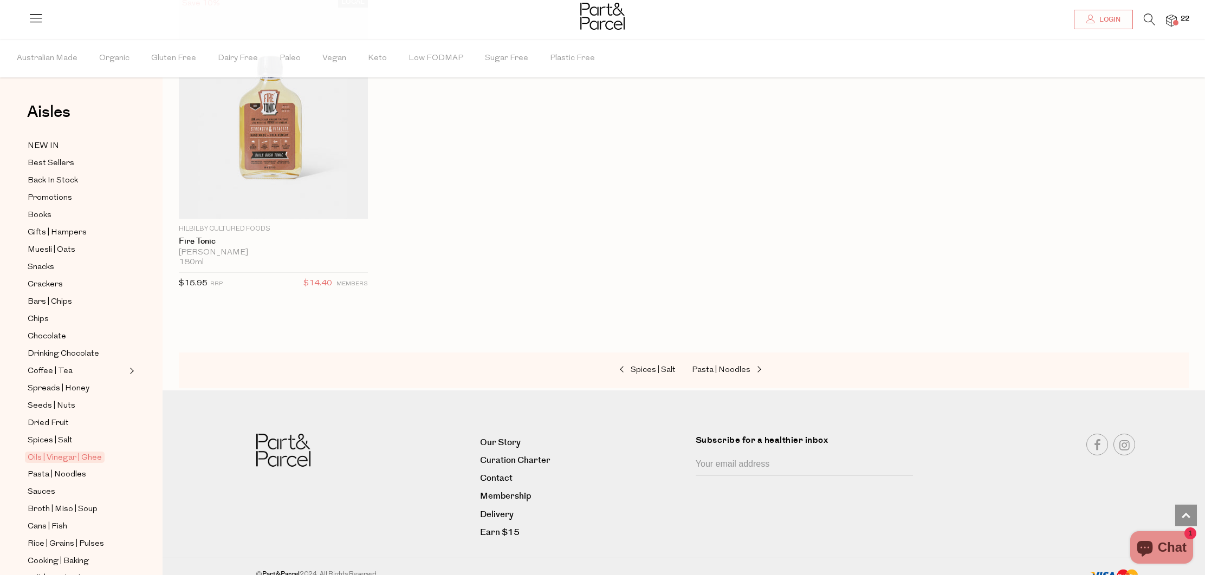
click at [1167, 19] on img at bounding box center [1171, 21] width 11 height 12
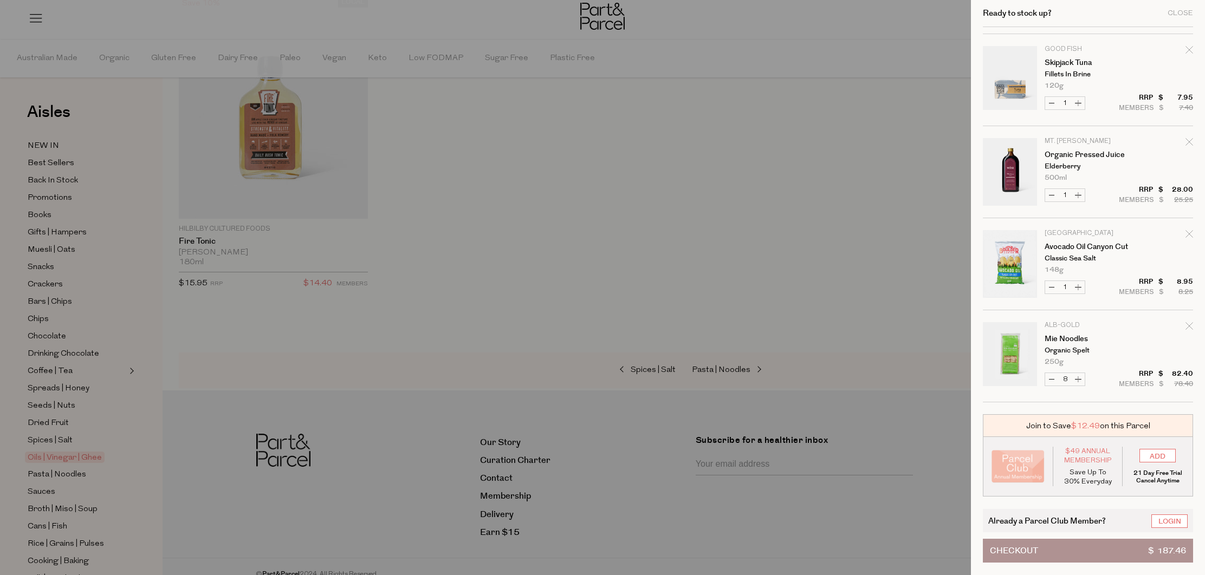
scroll to position [914, 0]
click at [1035, 545] on span "Checkout" at bounding box center [1014, 551] width 48 height 23
